Goal: Task Accomplishment & Management: Manage account settings

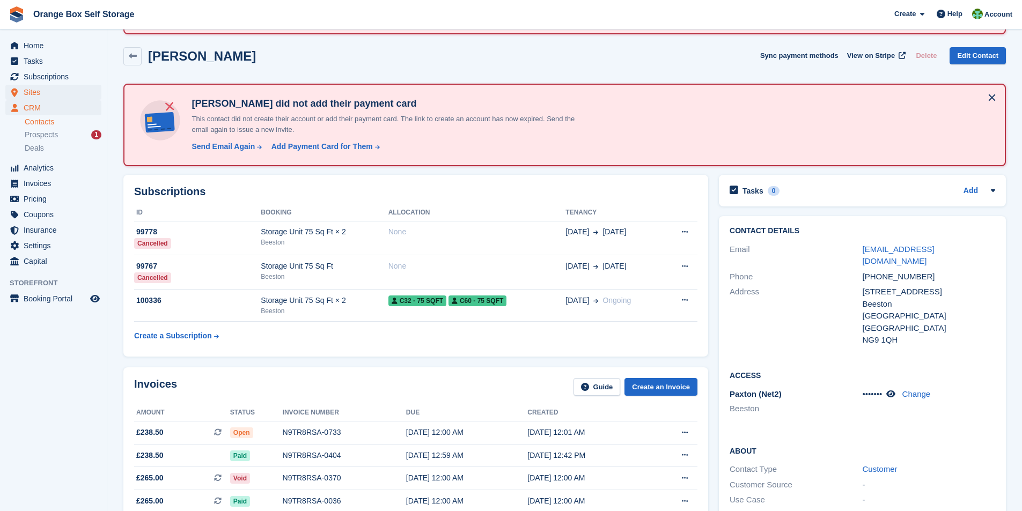
scroll to position [54, 0]
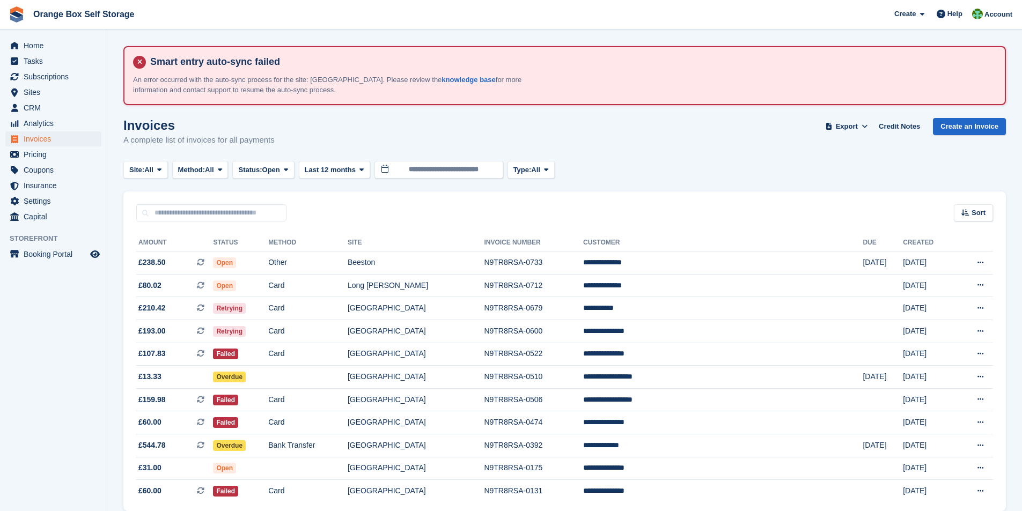
scroll to position [45, 0]
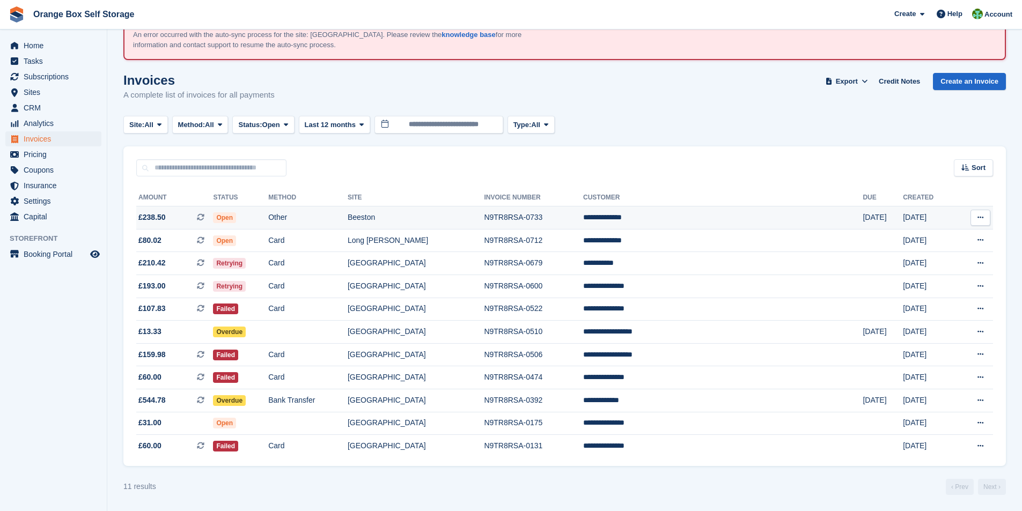
click at [525, 218] on td "N9TR8RSA-0733" at bounding box center [533, 218] width 99 height 23
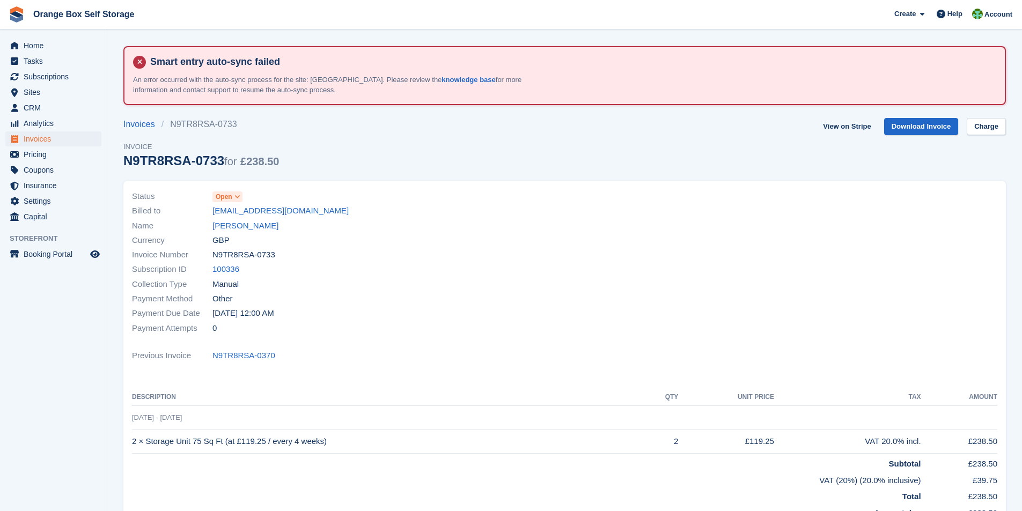
click at [239, 198] on icon at bounding box center [238, 197] width 6 height 6
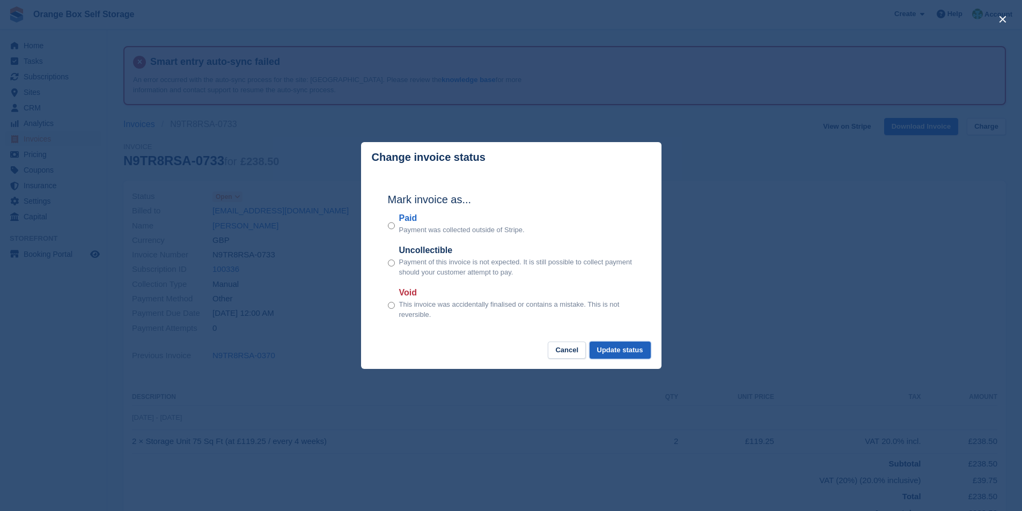
click at [615, 350] on button "Update status" at bounding box center [620, 351] width 61 height 18
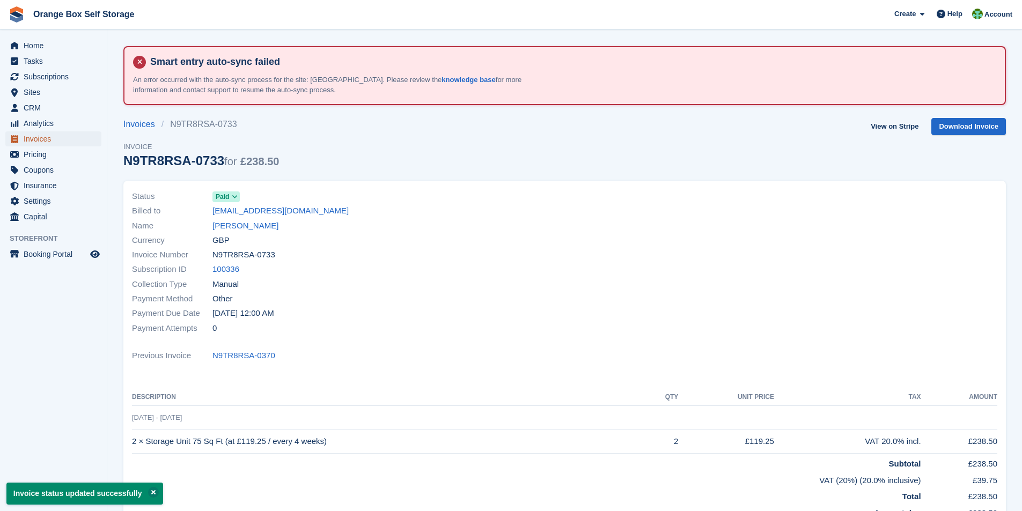
click at [39, 141] on span "Invoices" at bounding box center [56, 138] width 64 height 15
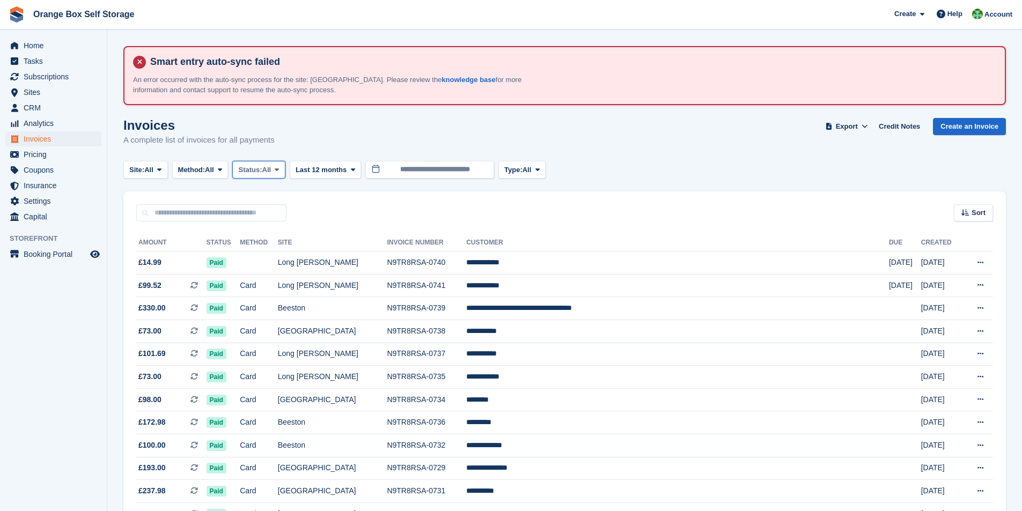
click at [268, 172] on span "All" at bounding box center [266, 170] width 9 height 11
click at [268, 256] on link "Open" at bounding box center [283, 253] width 93 height 19
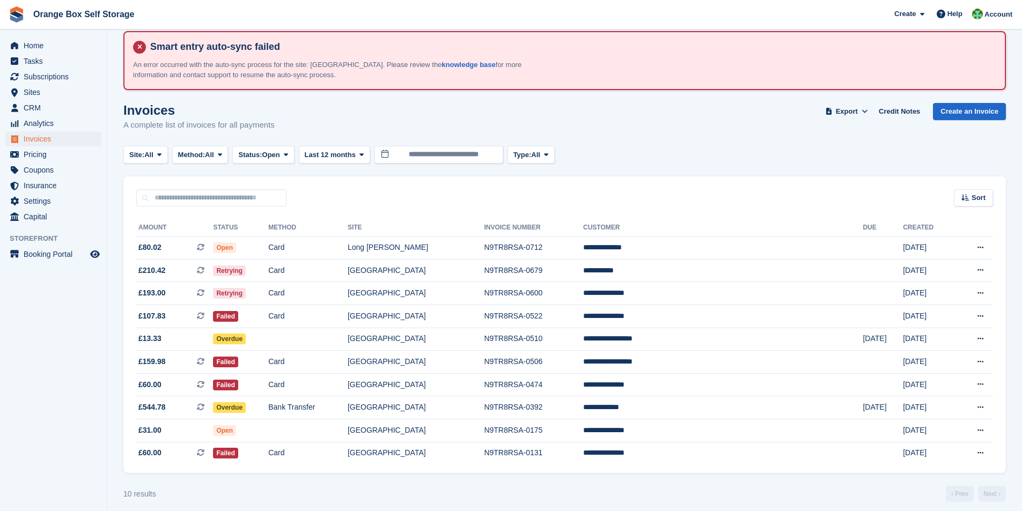
scroll to position [22, 0]
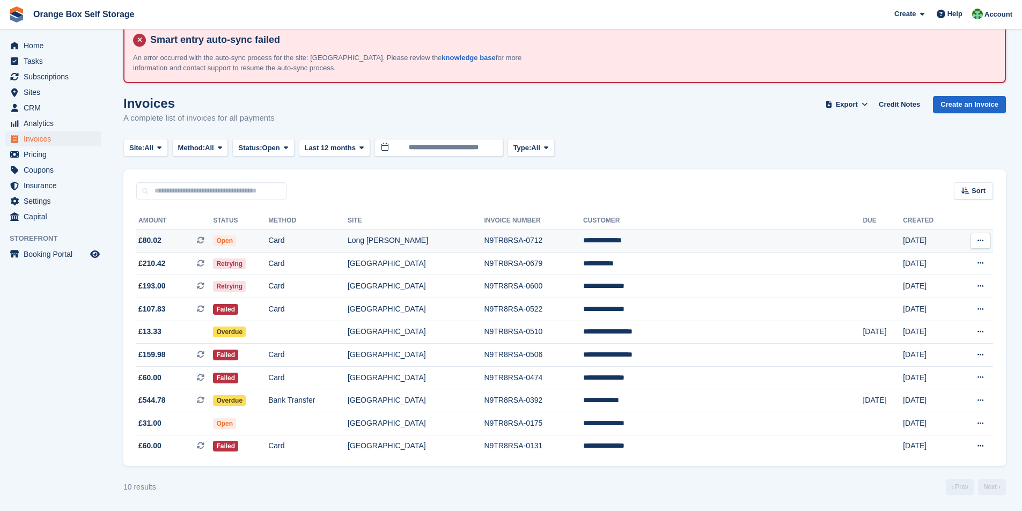
click at [560, 243] on td "N9TR8RSA-0712" at bounding box center [533, 241] width 99 height 23
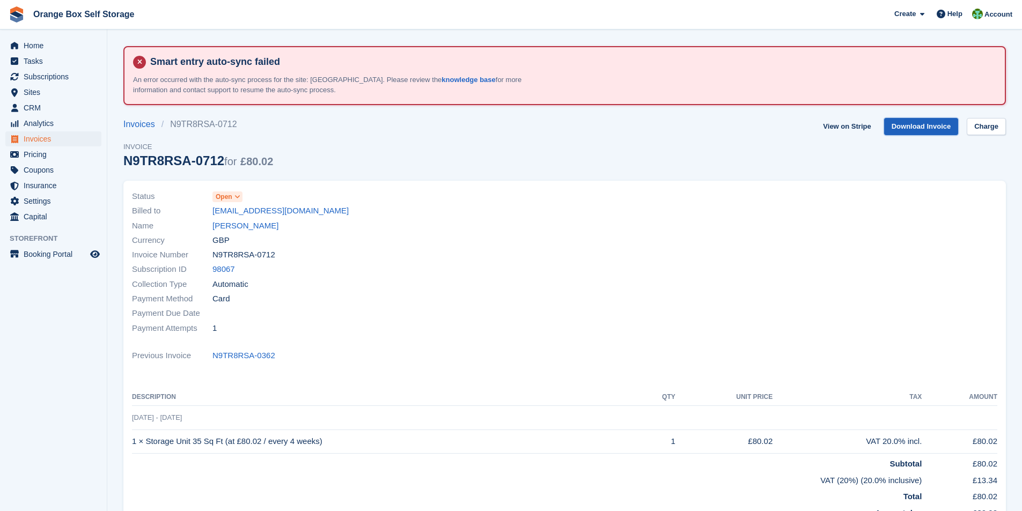
click at [922, 131] on link "Download Invoice" at bounding box center [922, 127] width 75 height 18
click at [981, 125] on link "Charge" at bounding box center [986, 127] width 39 height 18
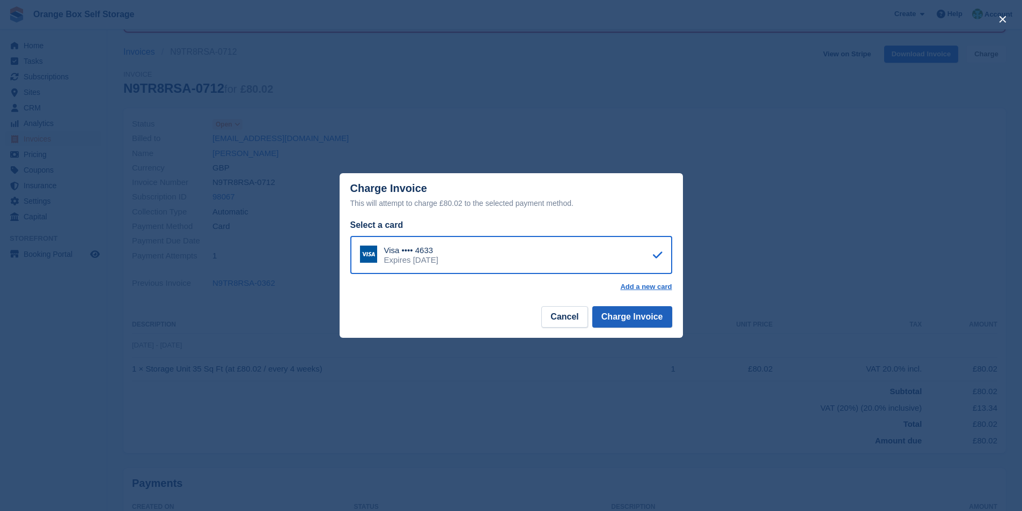
scroll to position [54, 0]
click at [629, 323] on button "Charge Invoice" at bounding box center [633, 316] width 80 height 21
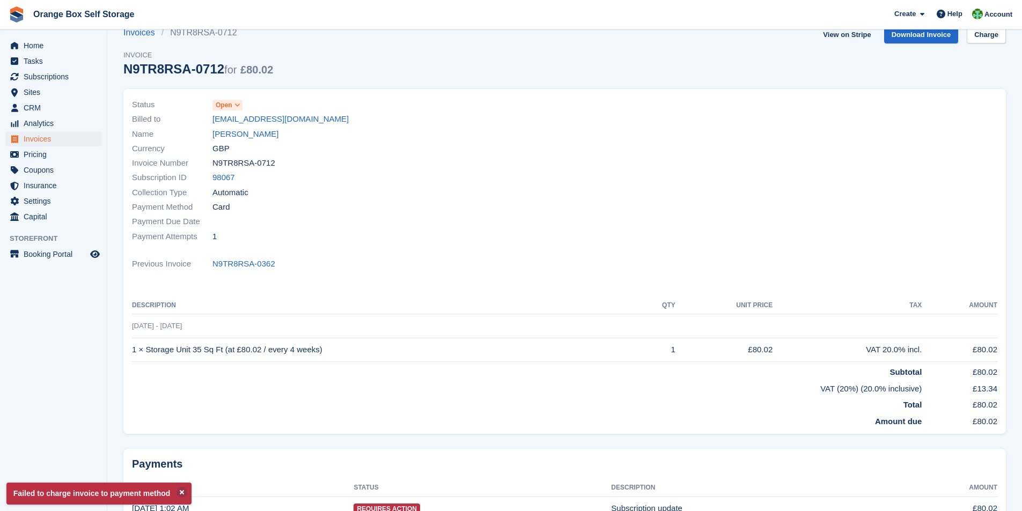
scroll to position [0, 0]
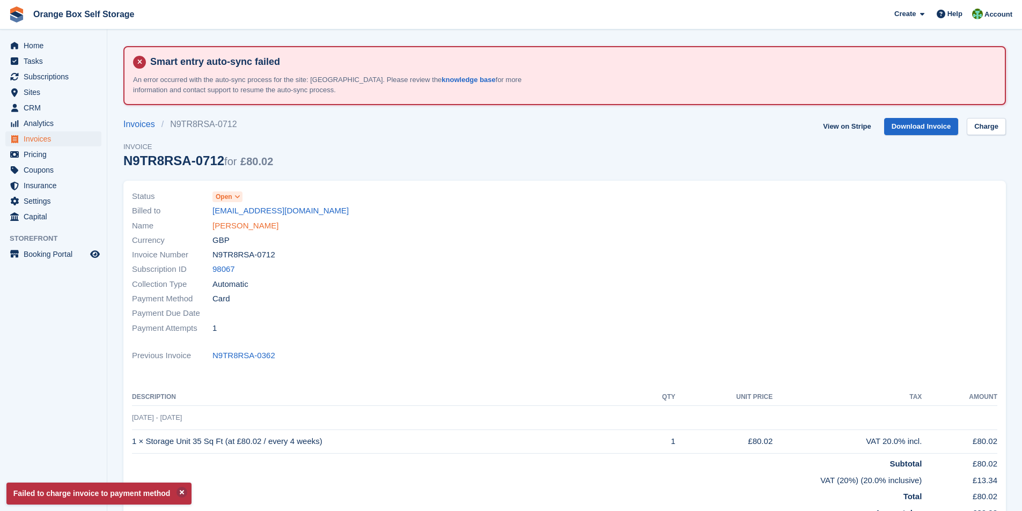
click at [233, 226] on link "Kyle Armstrong" at bounding box center [246, 226] width 66 height 12
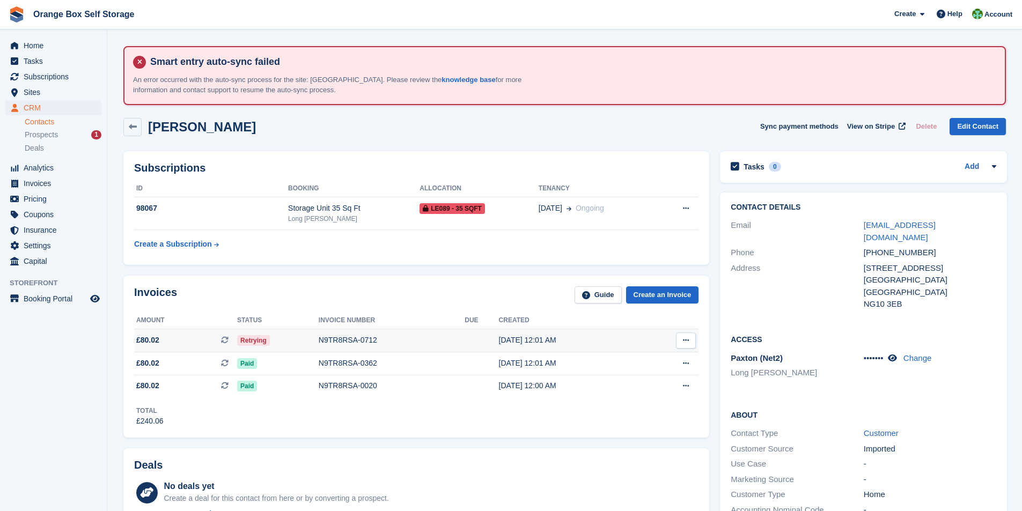
click at [689, 339] on button at bounding box center [686, 341] width 20 height 16
click at [617, 364] on p "Download PDF" at bounding box center [644, 362] width 93 height 14
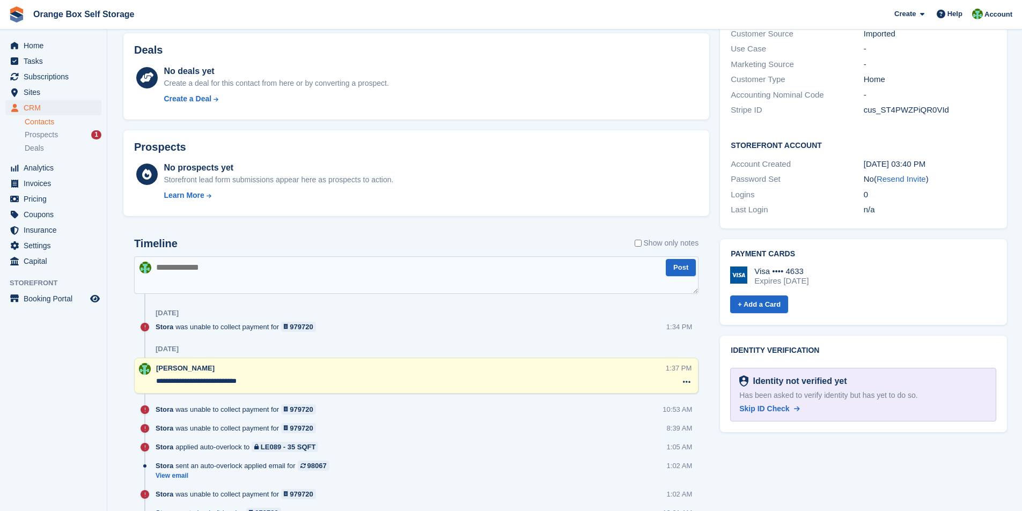
scroll to position [429, 0]
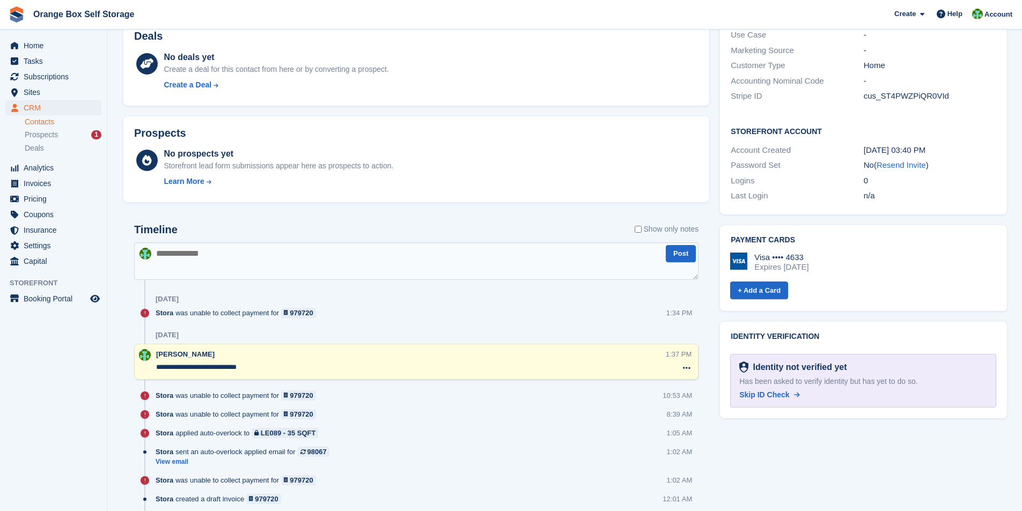
click at [316, 265] on textarea at bounding box center [416, 262] width 565 height 38
type textarea "*"
type textarea "**********"
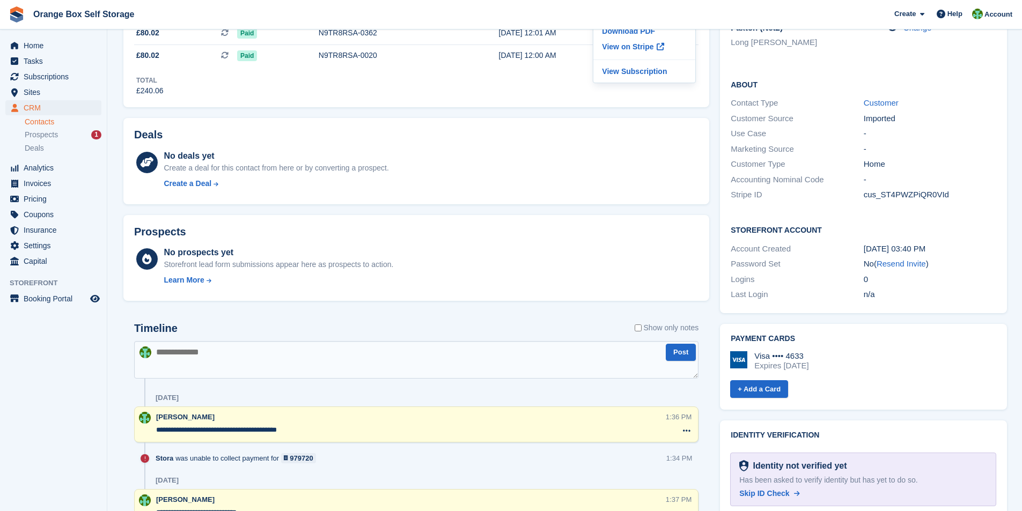
scroll to position [322, 0]
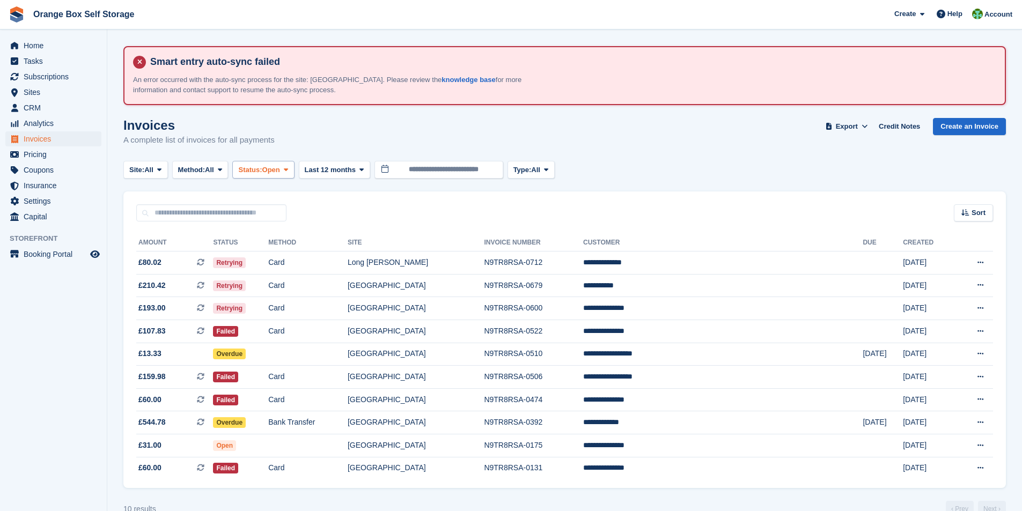
scroll to position [22, 0]
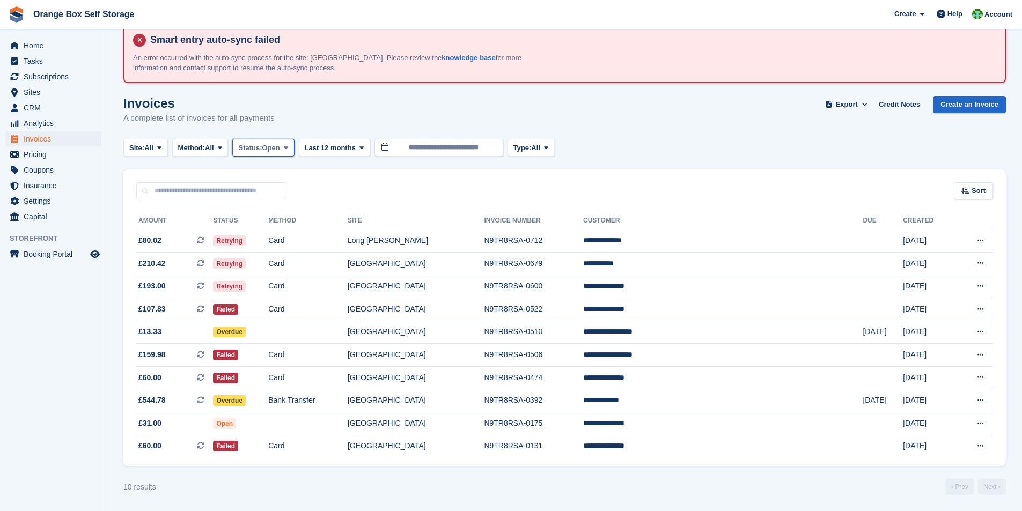
click at [286, 149] on button "Status: Open" at bounding box center [263, 148] width 62 height 18
click at [220, 151] on span at bounding box center [220, 147] width 9 height 9
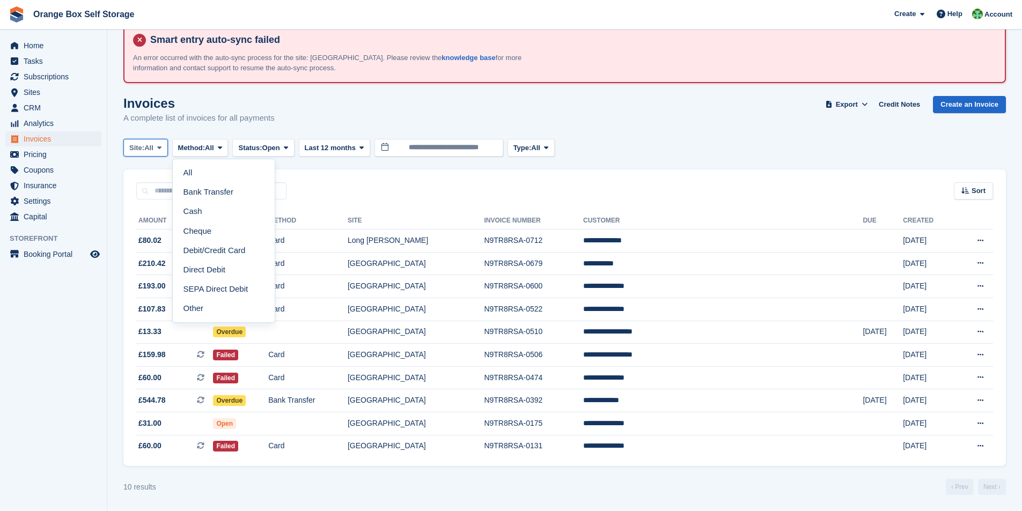
click at [154, 148] on span "All" at bounding box center [148, 148] width 9 height 11
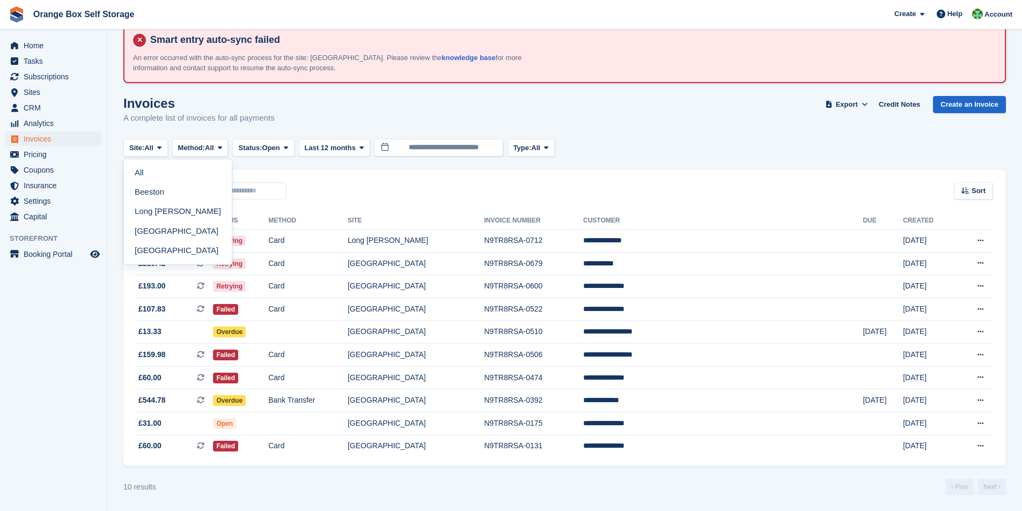
click at [162, 211] on link "Long [PERSON_NAME]" at bounding box center [177, 211] width 99 height 19
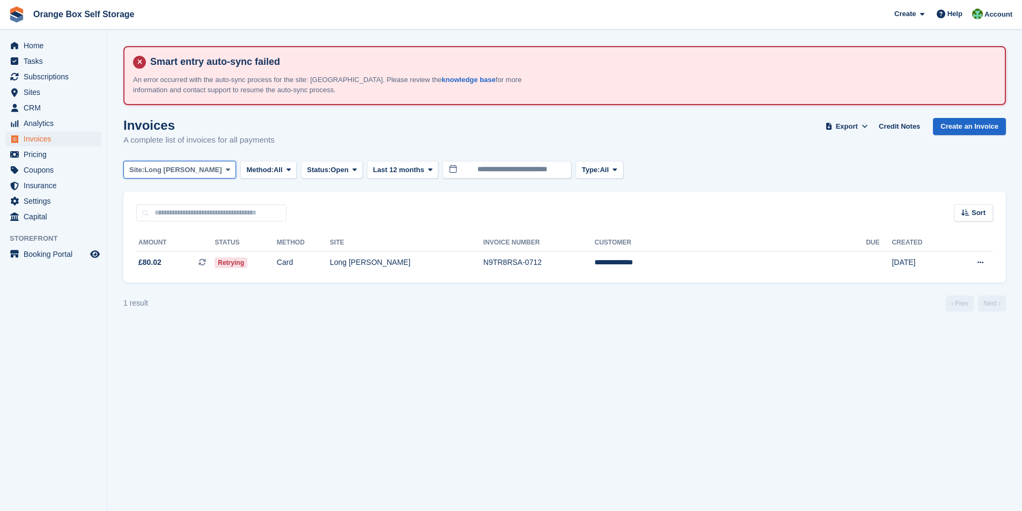
click at [226, 172] on icon at bounding box center [228, 169] width 4 height 7
click at [169, 217] on link "Beeston" at bounding box center [177, 214] width 99 height 19
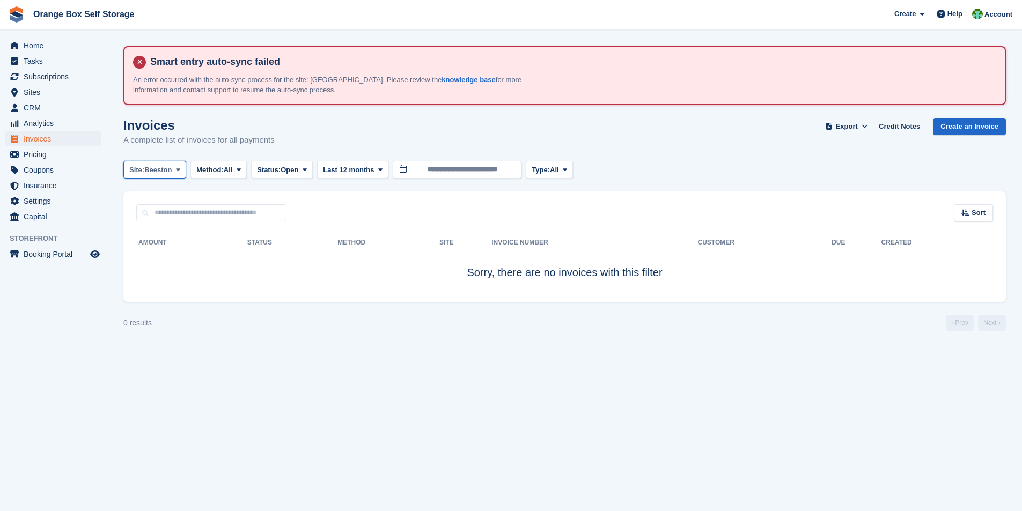
click at [178, 168] on icon at bounding box center [178, 169] width 4 height 7
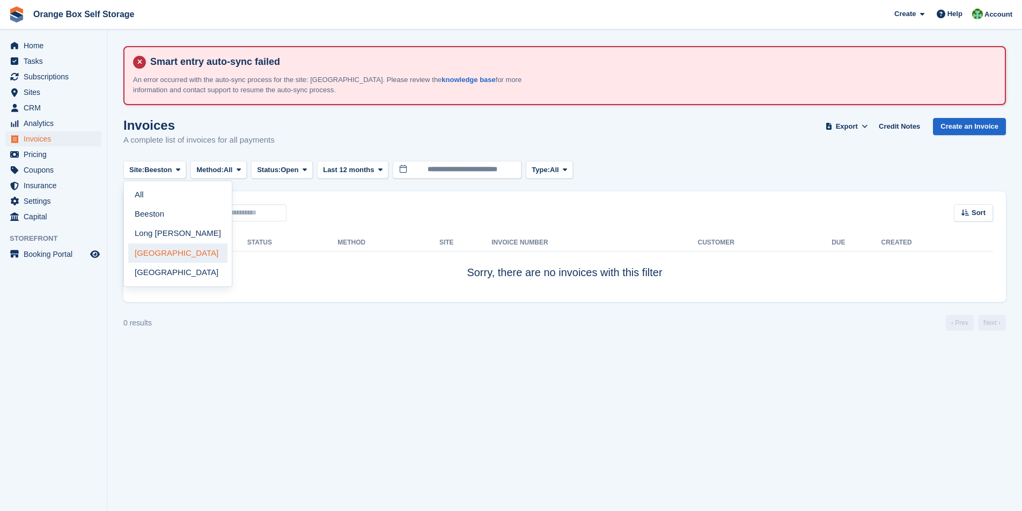
click at [156, 247] on link "[GEOGRAPHIC_DATA]" at bounding box center [177, 253] width 99 height 19
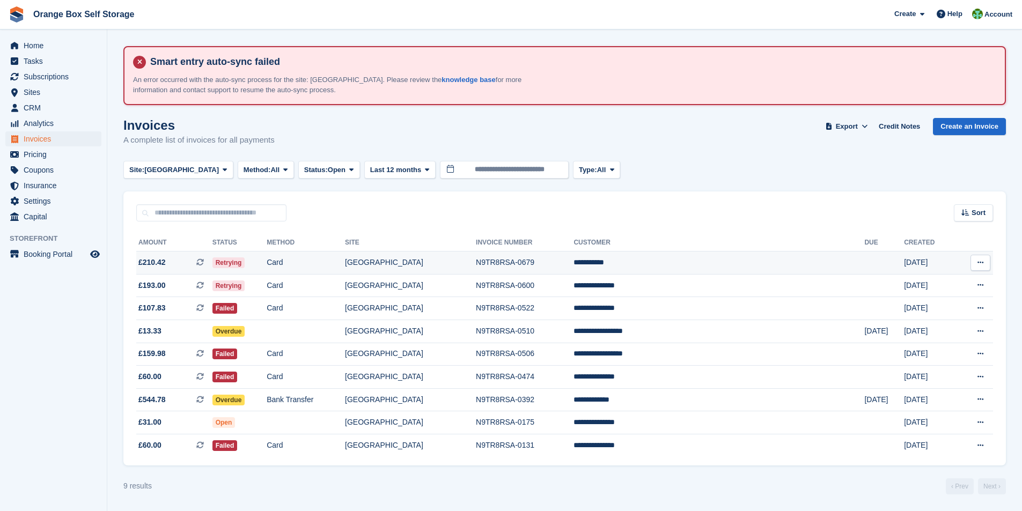
click at [503, 262] on td "N9TR8RSA-0679" at bounding box center [525, 263] width 98 height 23
click at [556, 306] on td "N9TR8RSA-0522" at bounding box center [525, 308] width 98 height 23
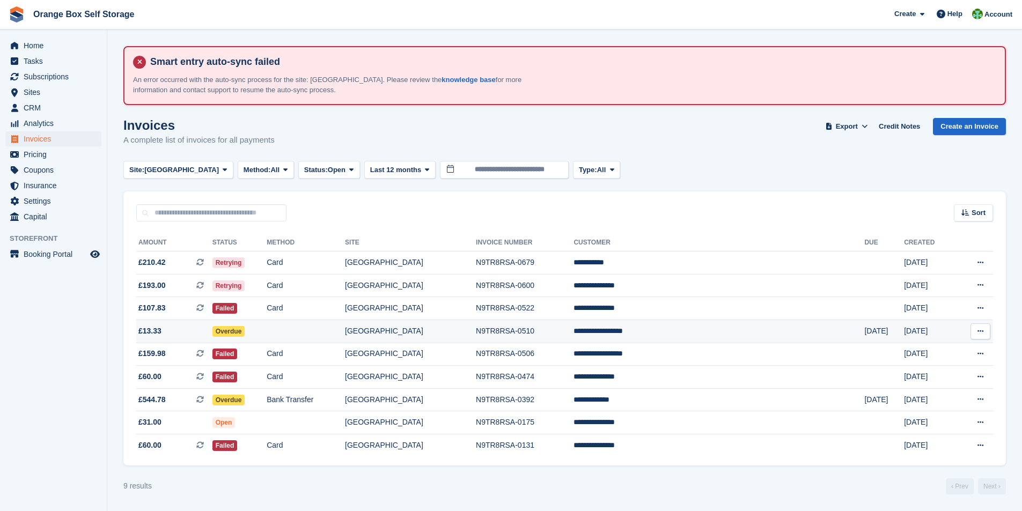
click at [574, 333] on td "N9TR8RSA-0510" at bounding box center [525, 331] width 98 height 23
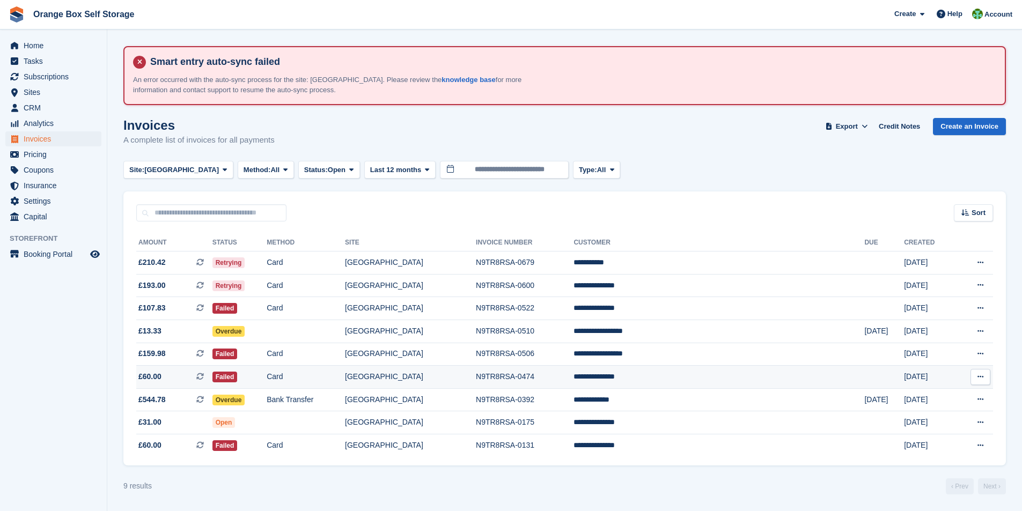
click at [498, 379] on td "N9TR8RSA-0474" at bounding box center [525, 377] width 98 height 23
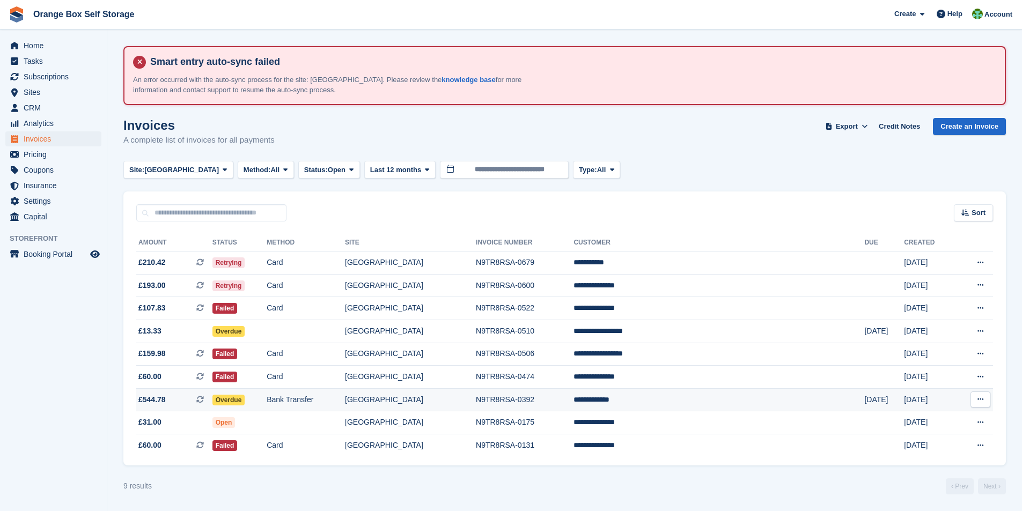
click at [470, 403] on td "[GEOGRAPHIC_DATA]" at bounding box center [410, 400] width 131 height 23
click at [528, 402] on td "N9TR8RSA-0392" at bounding box center [525, 400] width 98 height 23
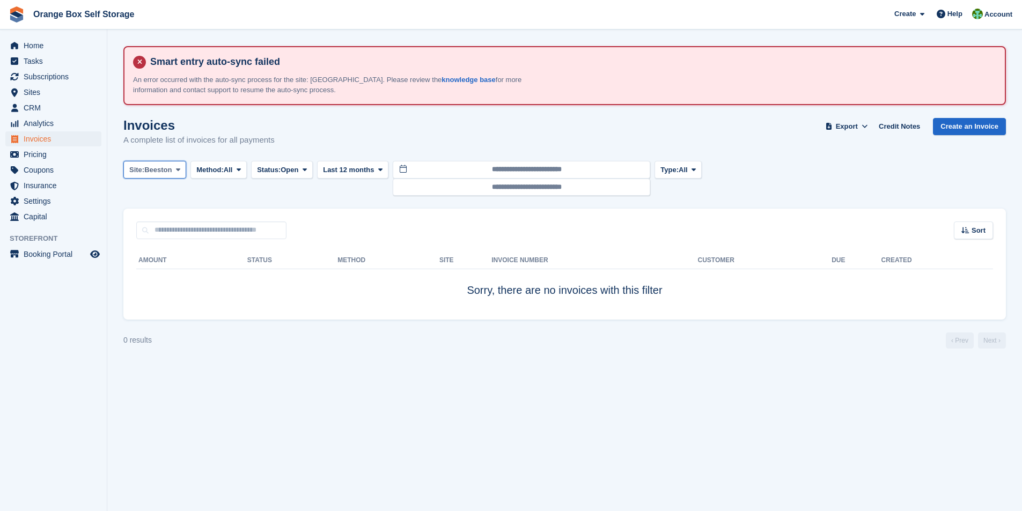
click at [172, 172] on span "Beeston" at bounding box center [157, 170] width 27 height 11
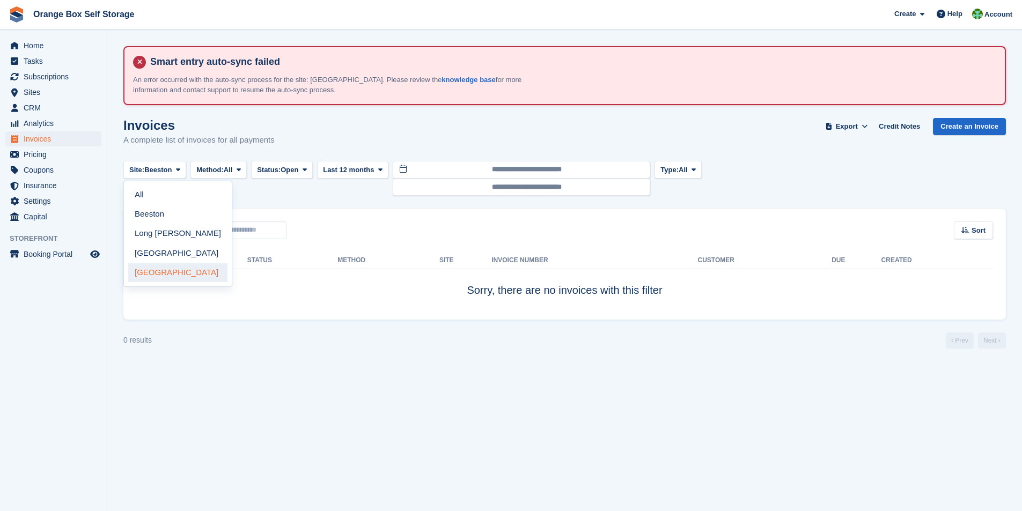
click at [165, 274] on link "[GEOGRAPHIC_DATA]" at bounding box center [177, 272] width 99 height 19
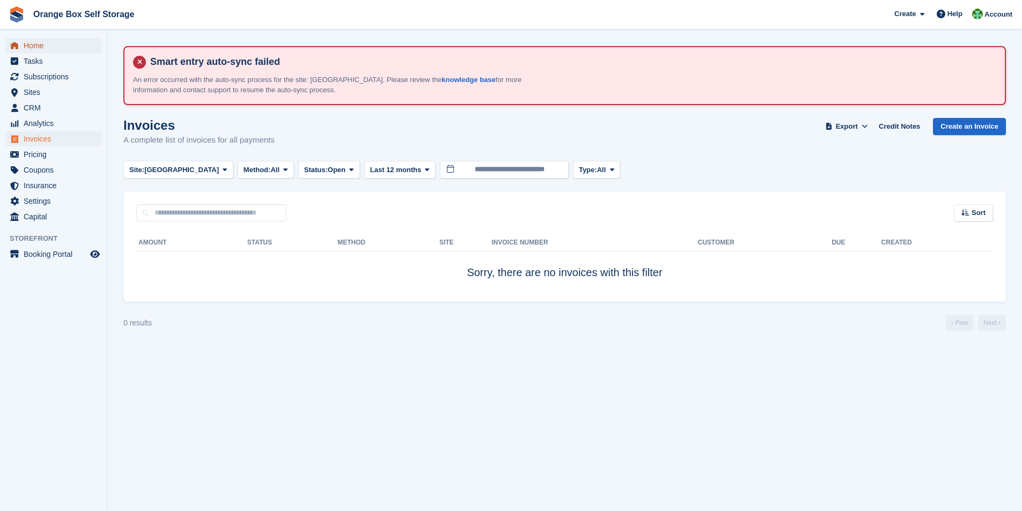
click at [36, 46] on span "Home" at bounding box center [56, 45] width 64 height 15
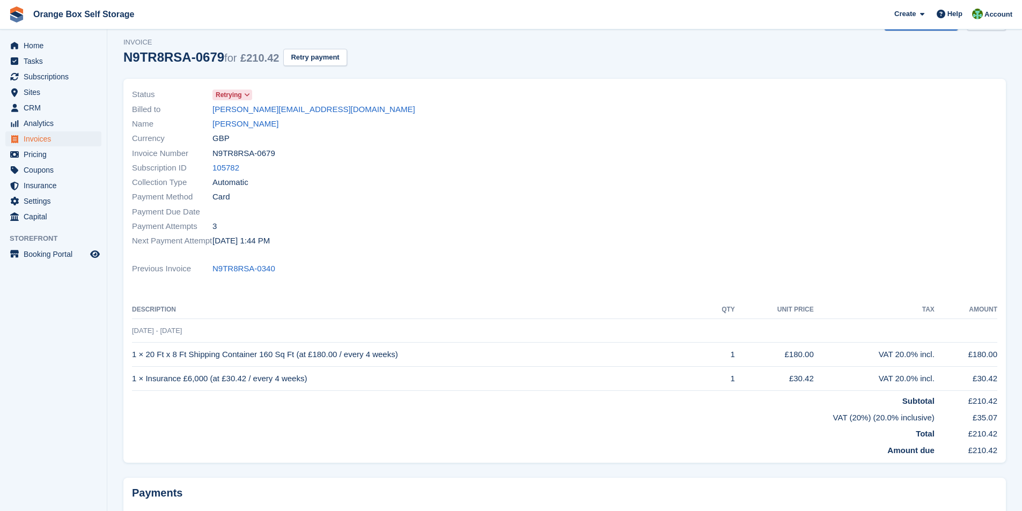
scroll to position [161, 0]
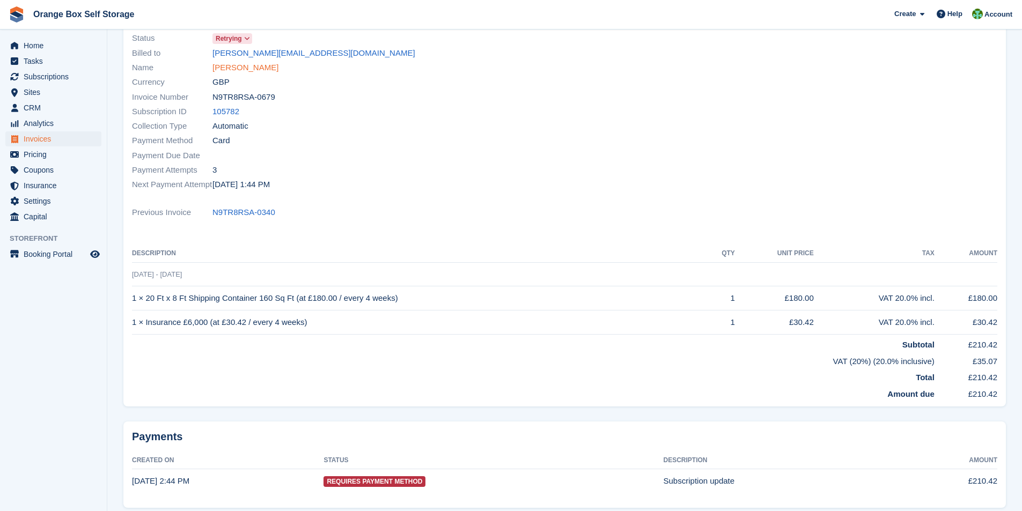
click at [216, 68] on link "[PERSON_NAME]" at bounding box center [246, 68] width 66 height 12
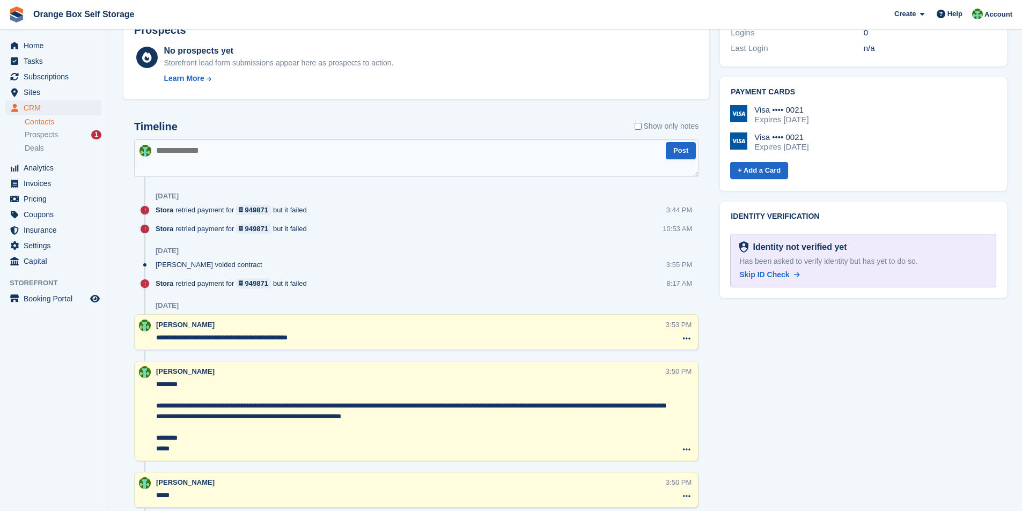
scroll to position [590, 0]
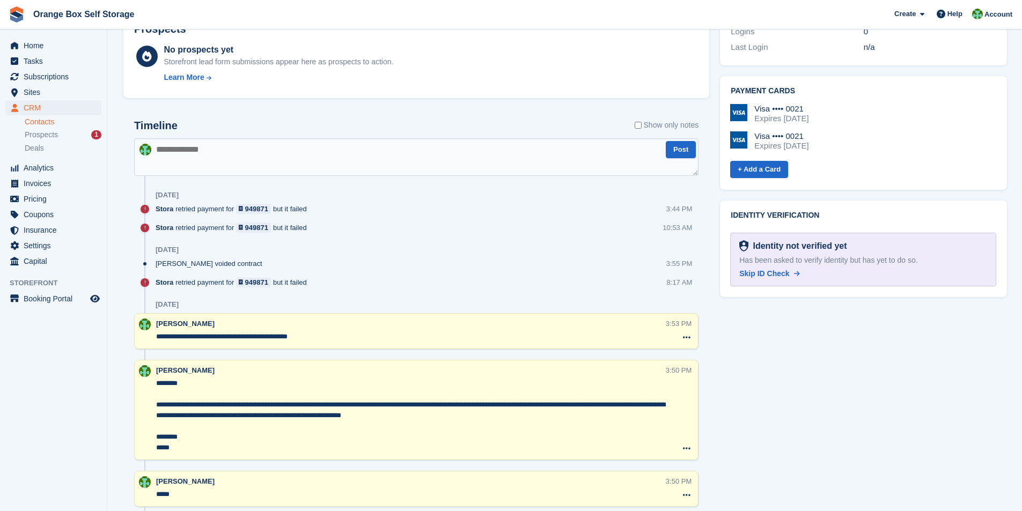
click at [202, 151] on textarea at bounding box center [416, 157] width 565 height 38
type textarea "*"
type textarea "**********"
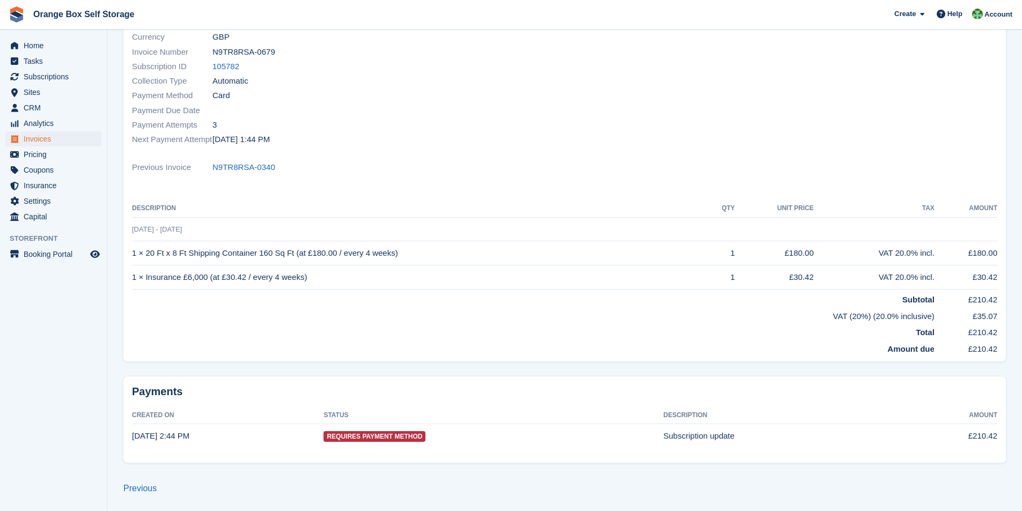
scroll to position [161, 0]
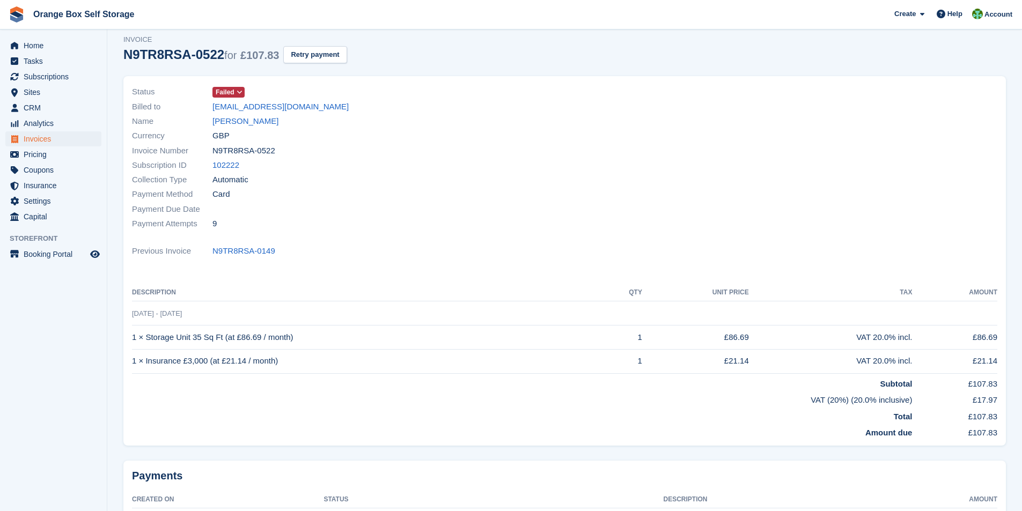
scroll to position [31, 0]
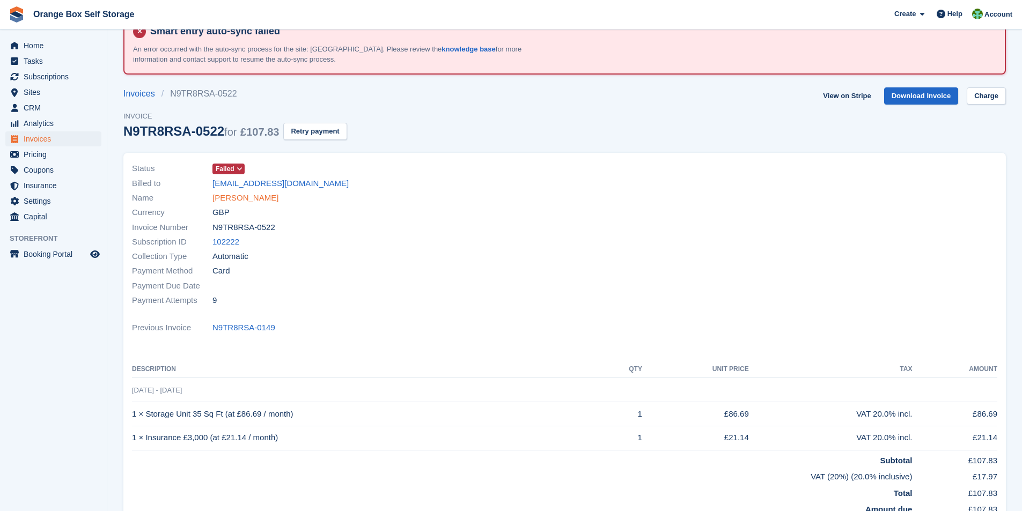
click at [250, 199] on link "[PERSON_NAME]" at bounding box center [246, 198] width 66 height 12
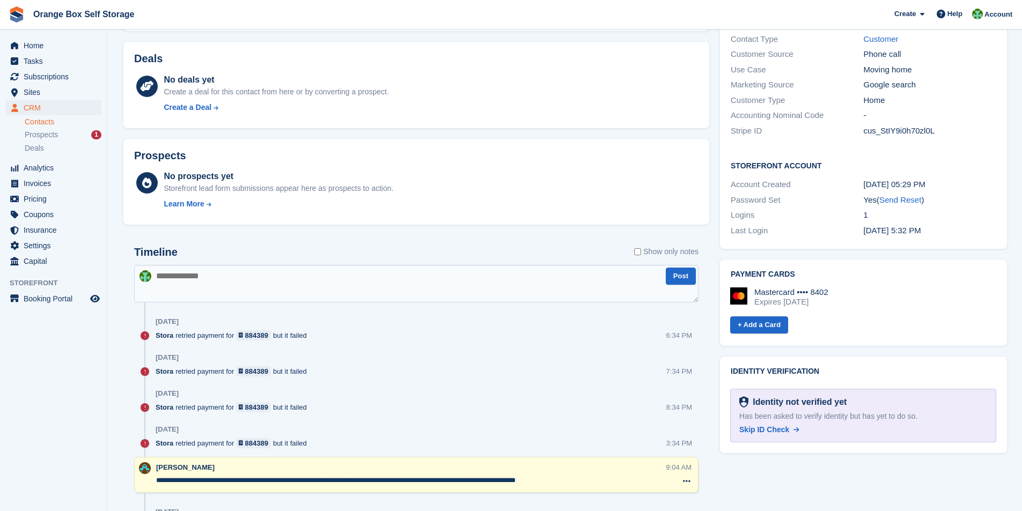
scroll to position [483, 0]
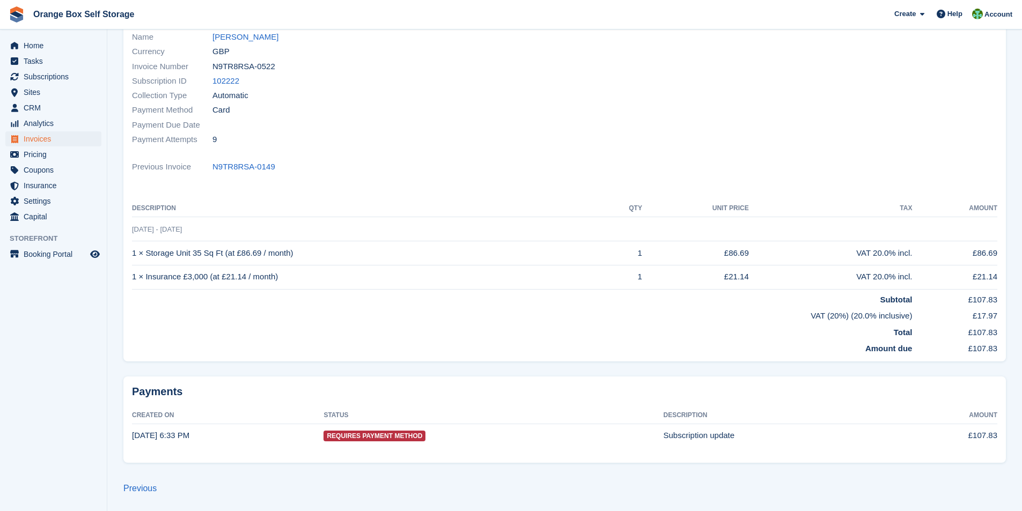
scroll to position [31, 0]
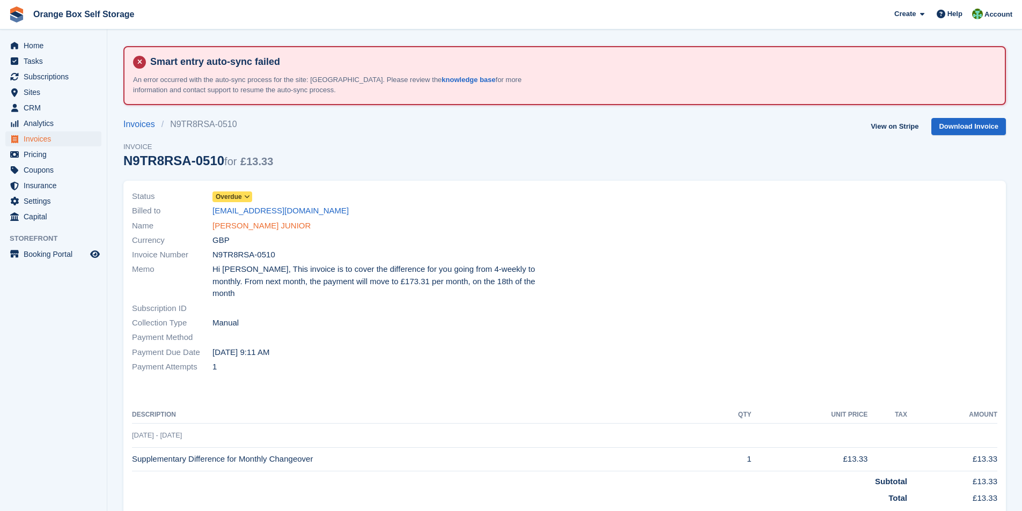
click at [252, 224] on link "LEE Johnson JUNIOR" at bounding box center [262, 226] width 98 height 12
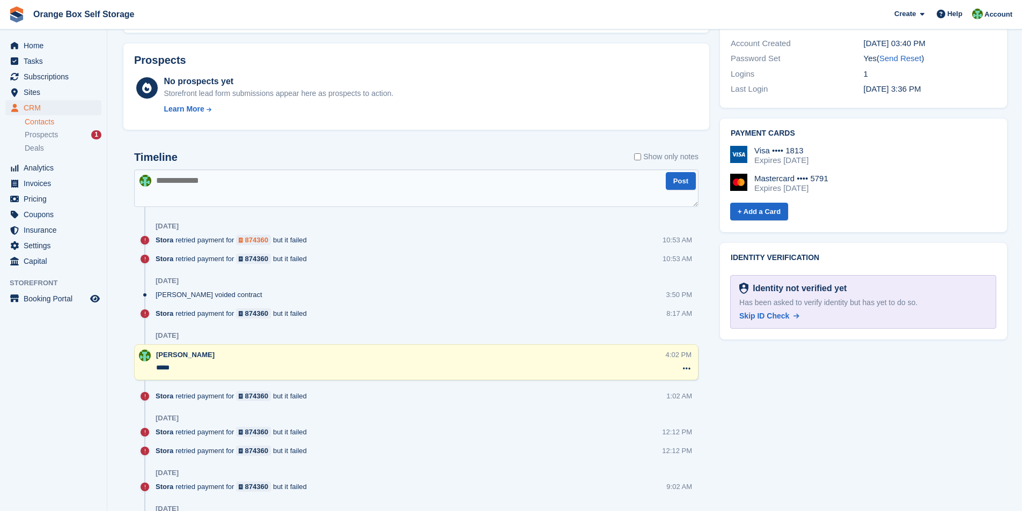
scroll to position [537, 0]
click at [251, 202] on textarea at bounding box center [416, 188] width 565 height 38
type textarea "**********"
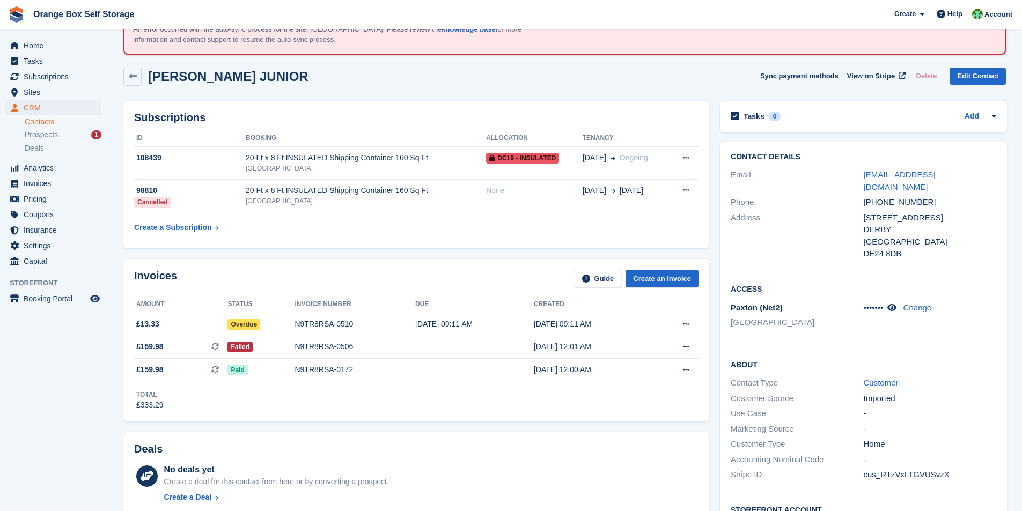
scroll to position [0, 0]
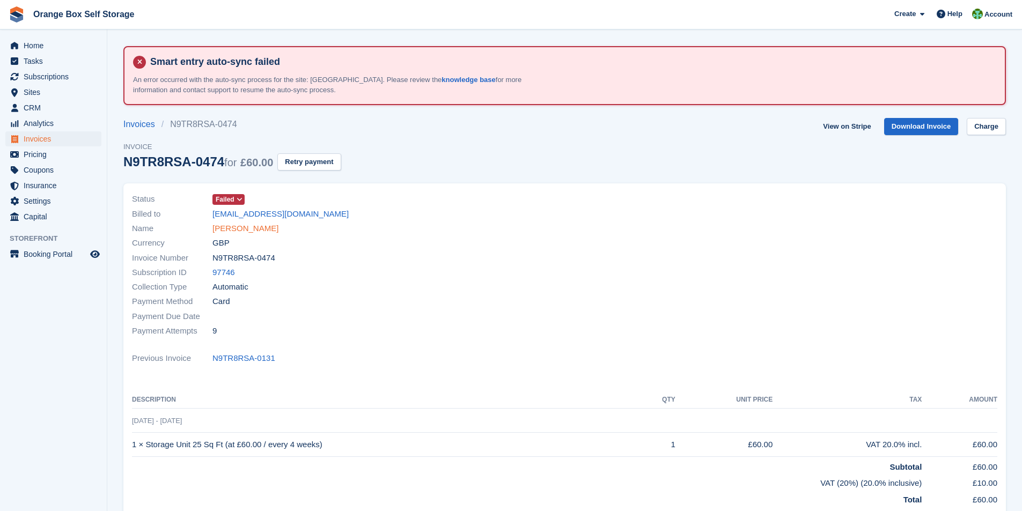
click at [248, 230] on link "[PERSON_NAME]" at bounding box center [246, 229] width 66 height 12
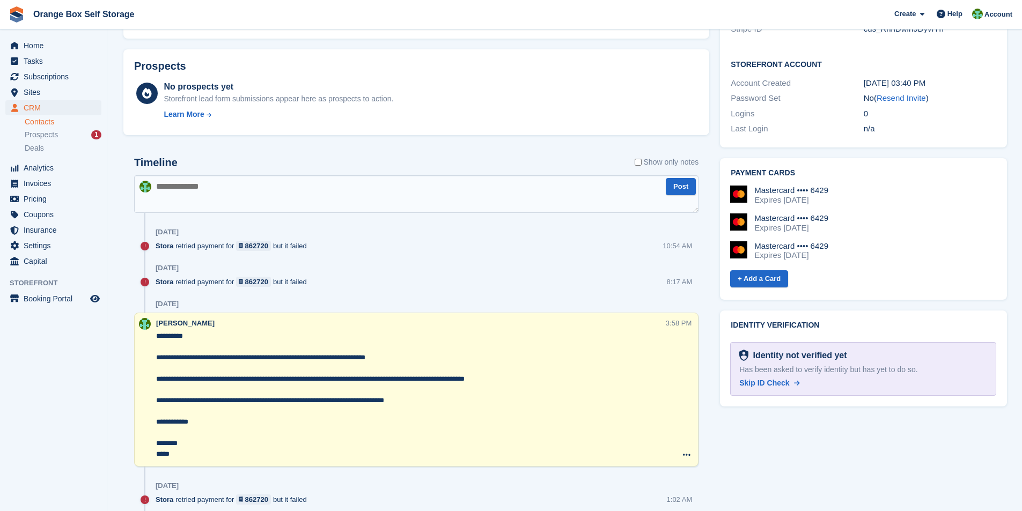
scroll to position [537, 0]
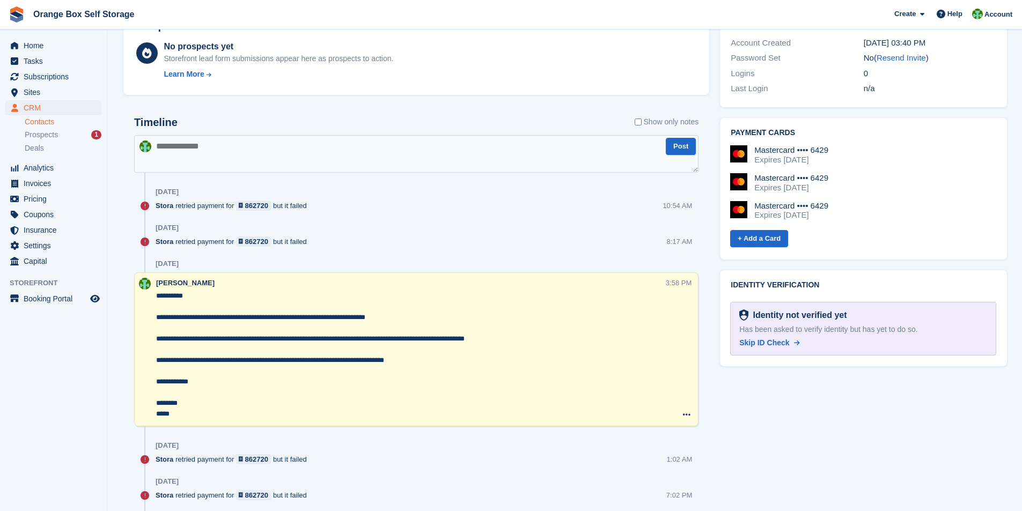
click at [217, 157] on textarea at bounding box center [416, 154] width 565 height 38
type textarea "**********"
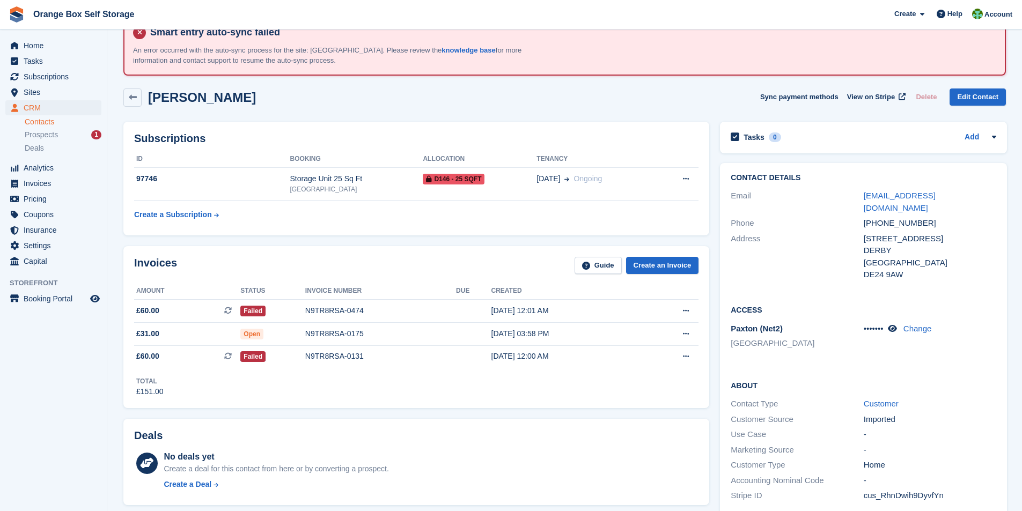
scroll to position [0, 0]
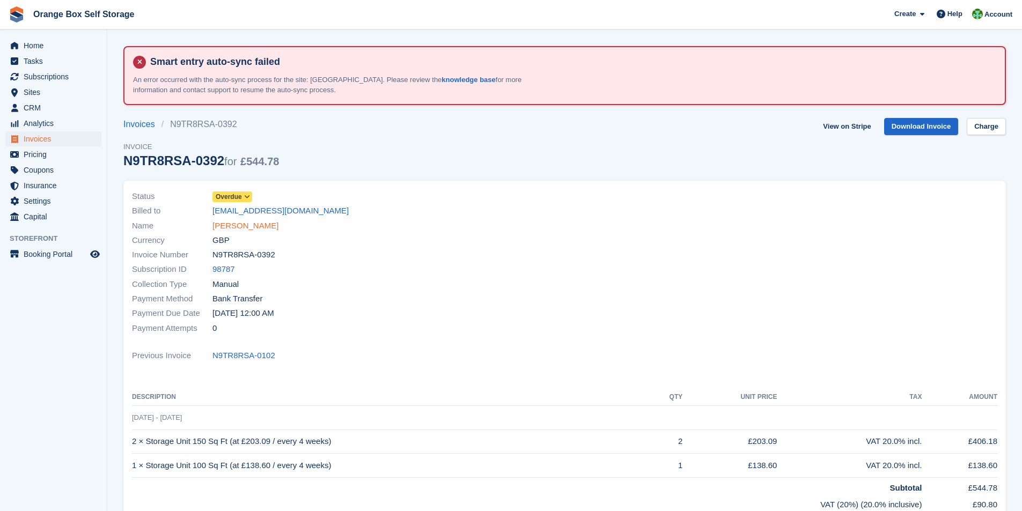
scroll to position [54, 0]
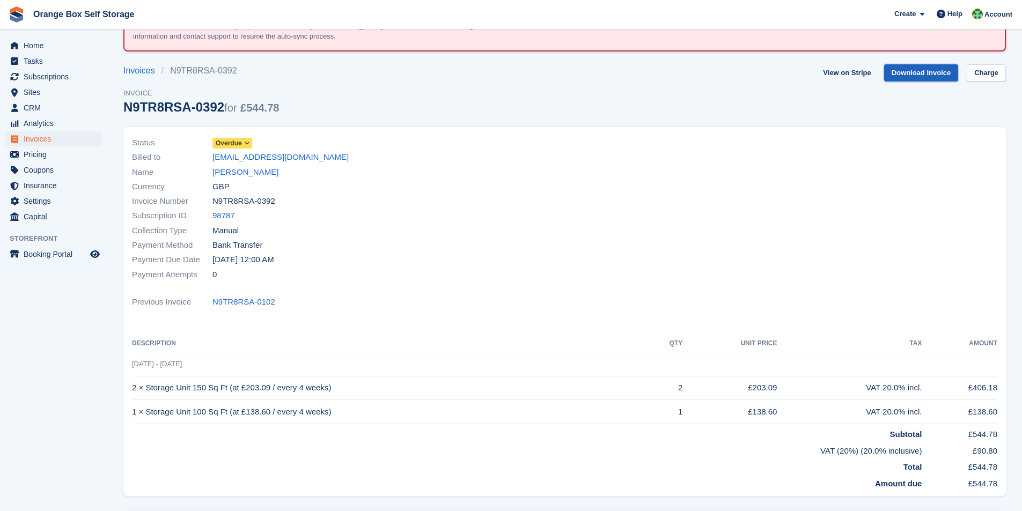
click at [918, 73] on link "Download Invoice" at bounding box center [922, 73] width 75 height 18
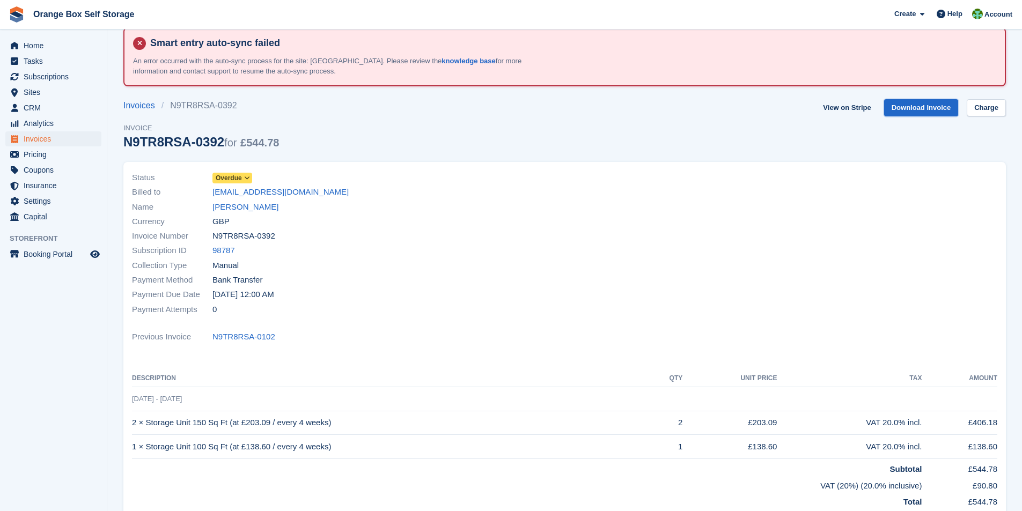
scroll to position [0, 0]
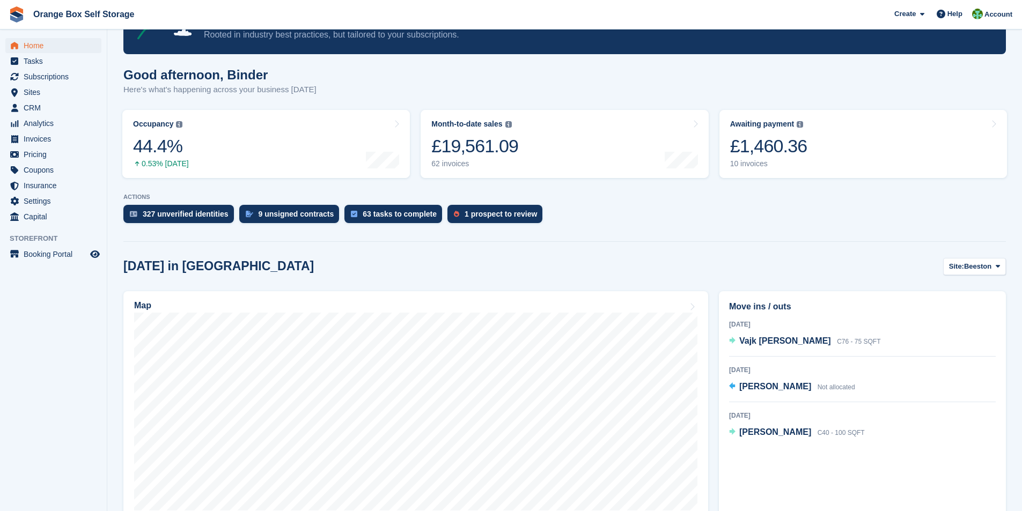
scroll to position [107, 0]
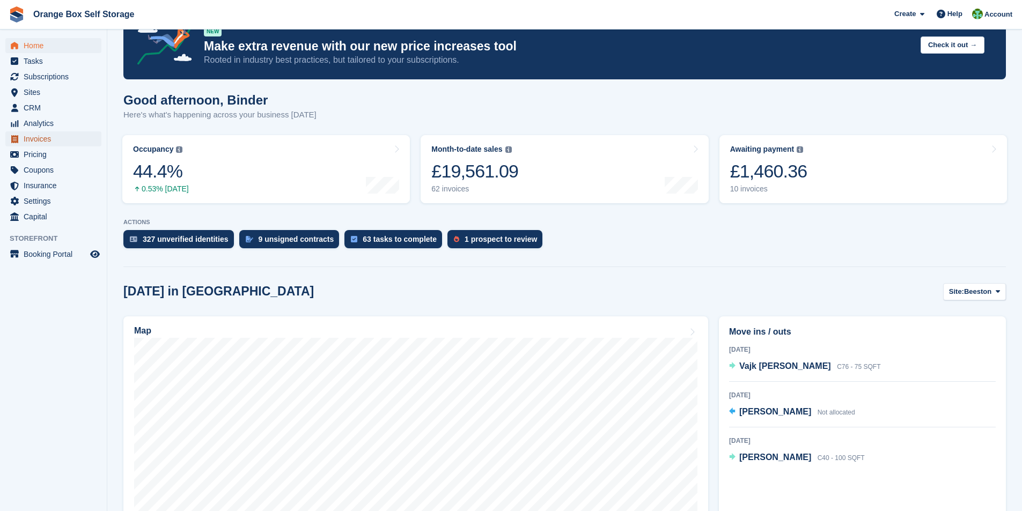
click at [40, 137] on span "Invoices" at bounding box center [56, 138] width 64 height 15
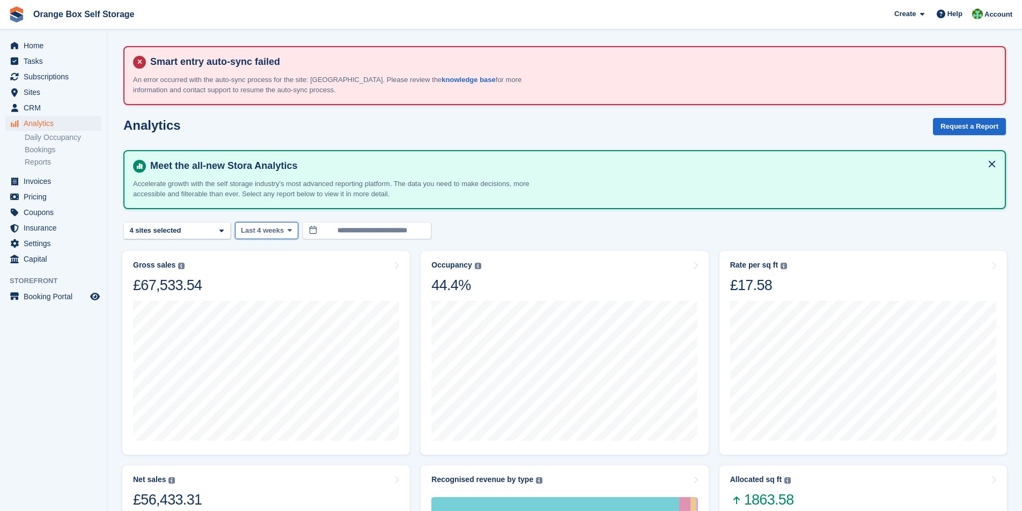
click at [269, 232] on span "Last 4 weeks" at bounding box center [262, 230] width 43 height 11
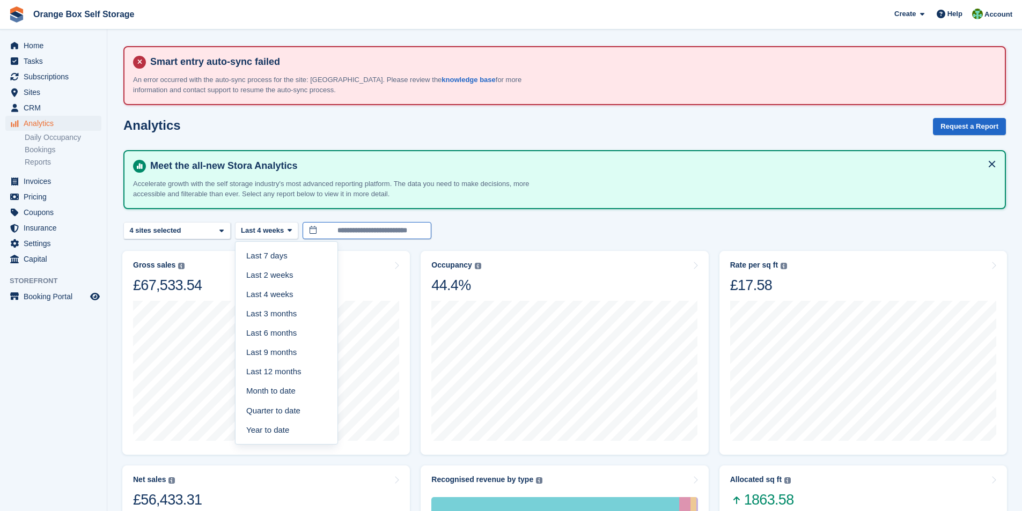
click at [336, 231] on input "**********" at bounding box center [367, 231] width 129 height 18
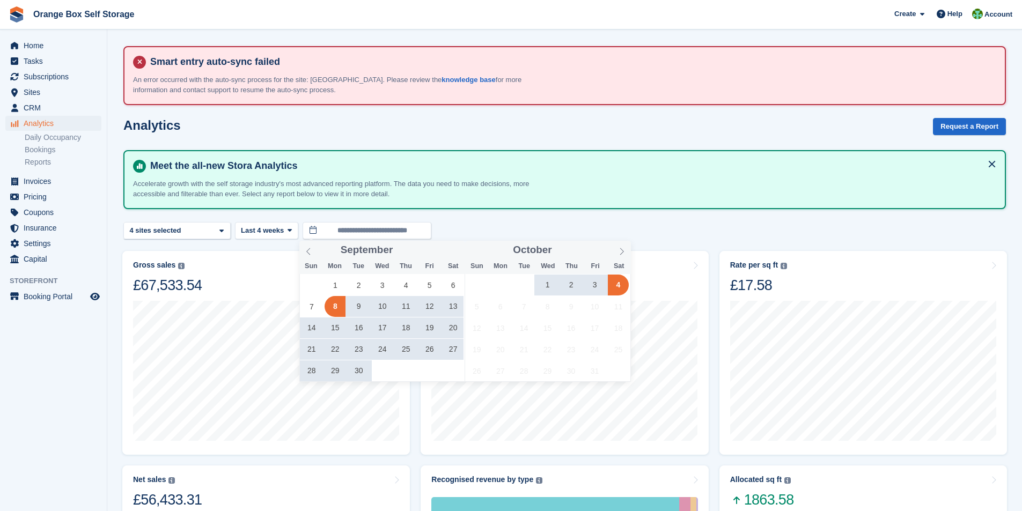
click at [312, 370] on span "28" at bounding box center [311, 371] width 21 height 21
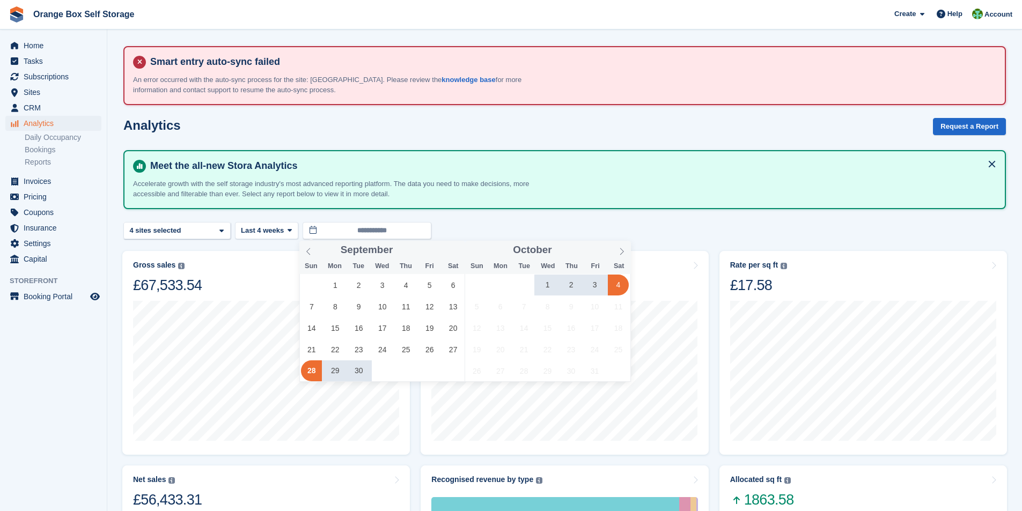
click at [618, 287] on span "4" at bounding box center [618, 285] width 21 height 21
type input "**********"
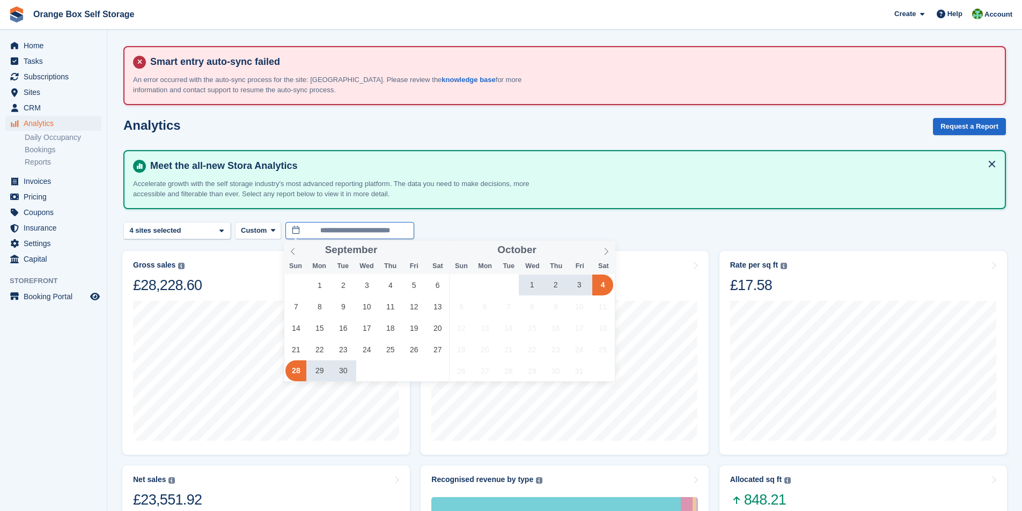
click at [325, 235] on input "**********" at bounding box center [350, 231] width 129 height 18
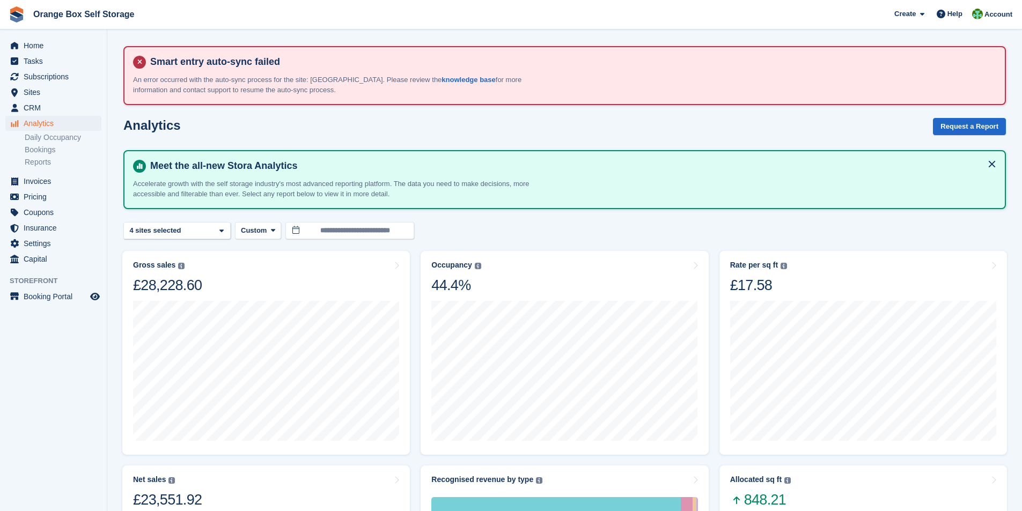
click at [463, 227] on div "**********" at bounding box center [564, 231] width 883 height 18
click at [32, 46] on span "Home" at bounding box center [56, 45] width 64 height 15
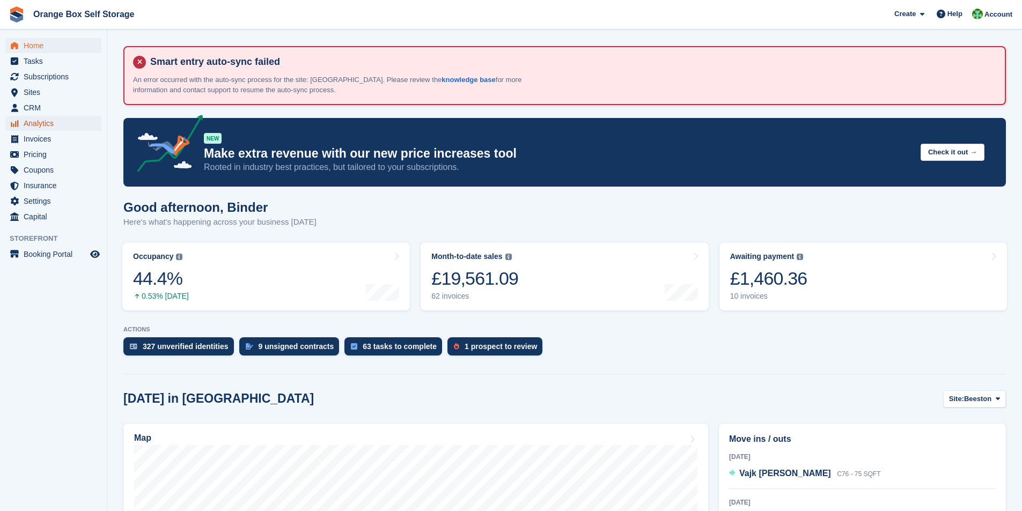
click at [45, 123] on span "Analytics" at bounding box center [56, 123] width 64 height 15
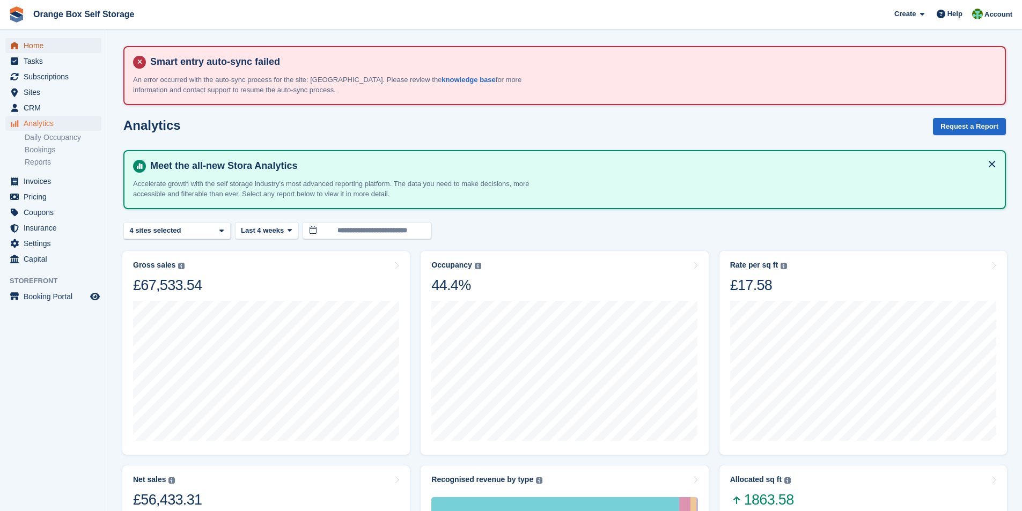
click at [50, 49] on span "Home" at bounding box center [56, 45] width 64 height 15
